Goal: Task Accomplishment & Management: Use online tool/utility

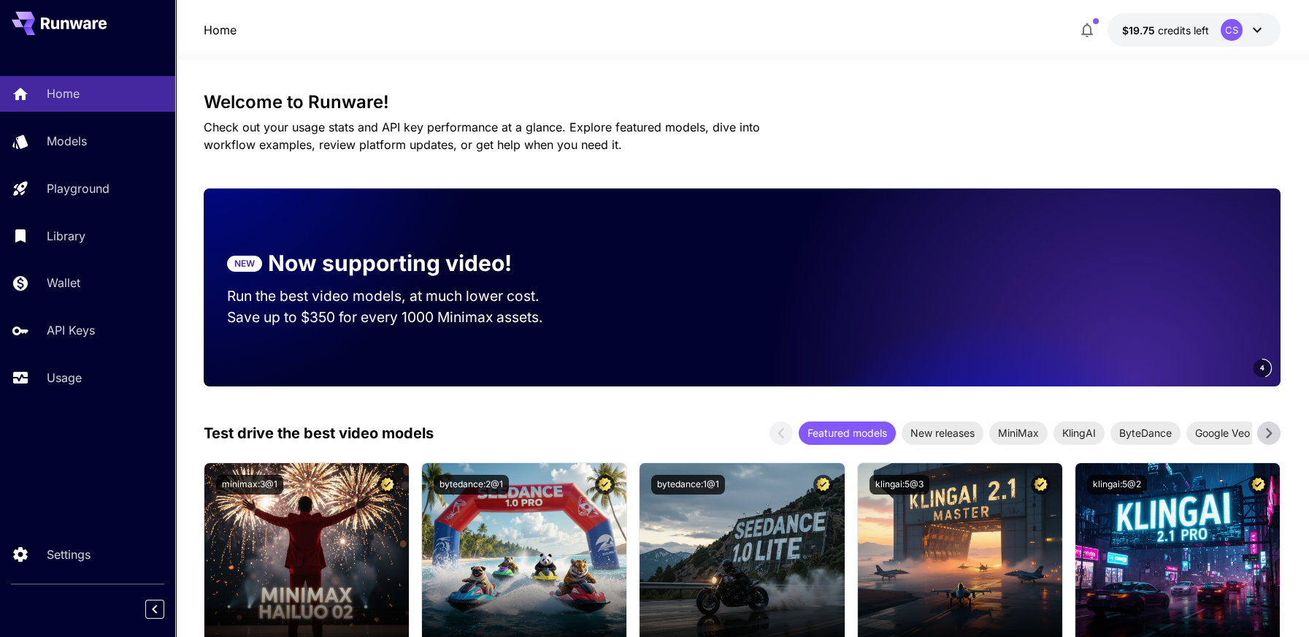
click at [1258, 33] on icon at bounding box center [1257, 30] width 18 height 18
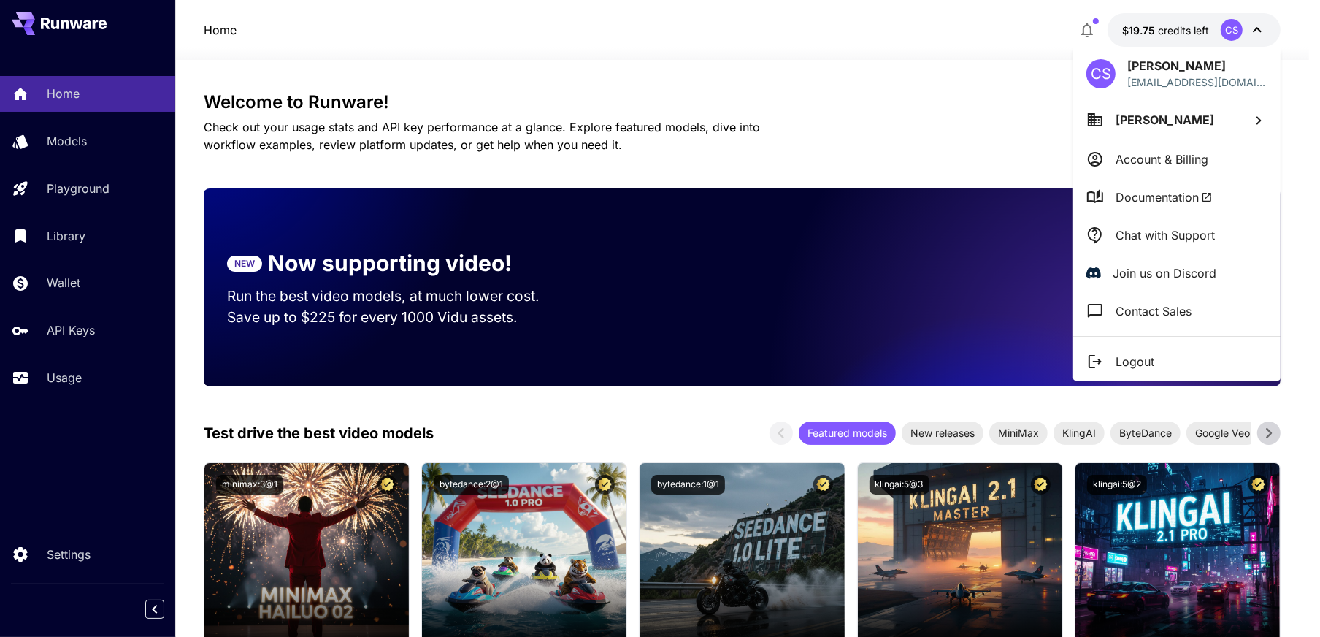
click at [76, 378] on div at bounding box center [660, 318] width 1320 height 637
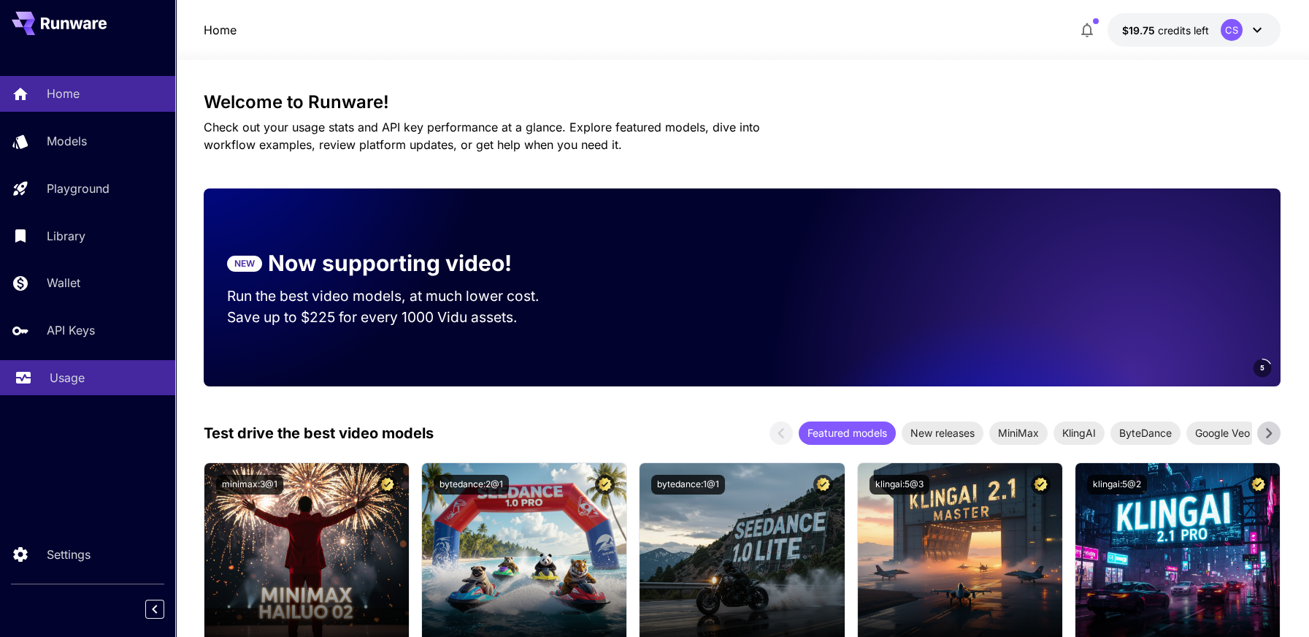
click at [61, 380] on p "Usage" at bounding box center [67, 378] width 35 height 18
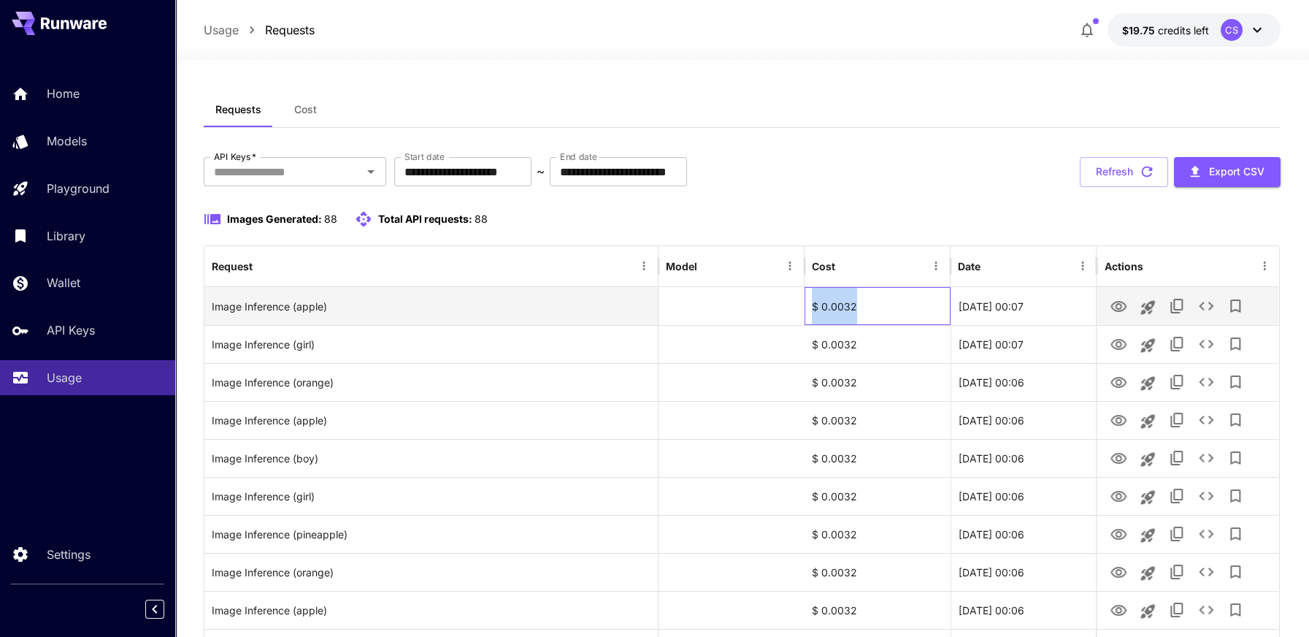
drag, startPoint x: 859, startPoint y: 308, endPoint x: 815, endPoint y: 307, distance: 44.5
click at [815, 307] on div "$ 0.0032" at bounding box center [877, 306] width 146 height 38
copy div "$ 0.0032"
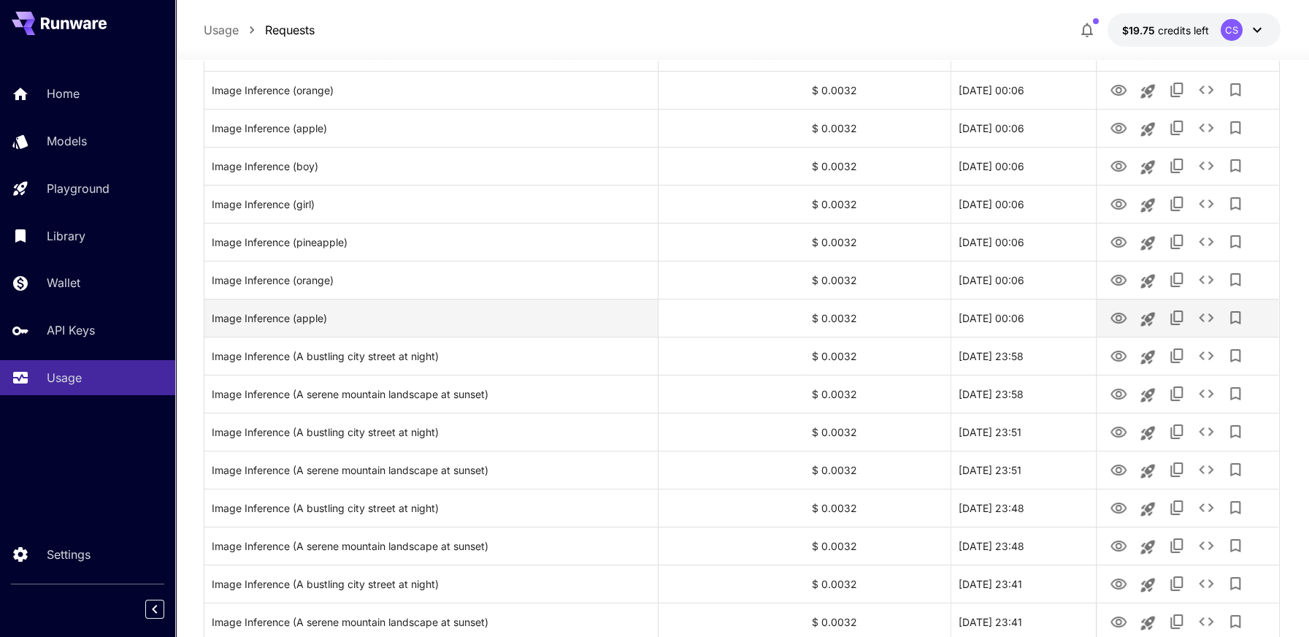
scroll to position [438, 0]
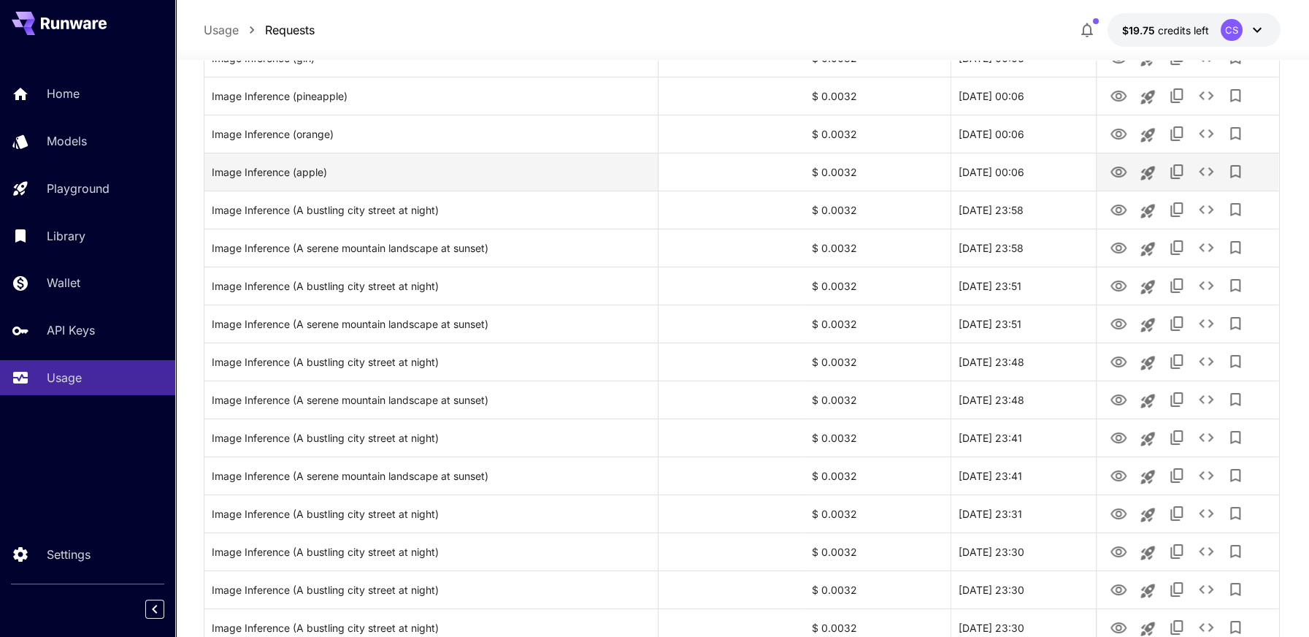
copy div "$ 0.0032"
